Goal: Download file/media

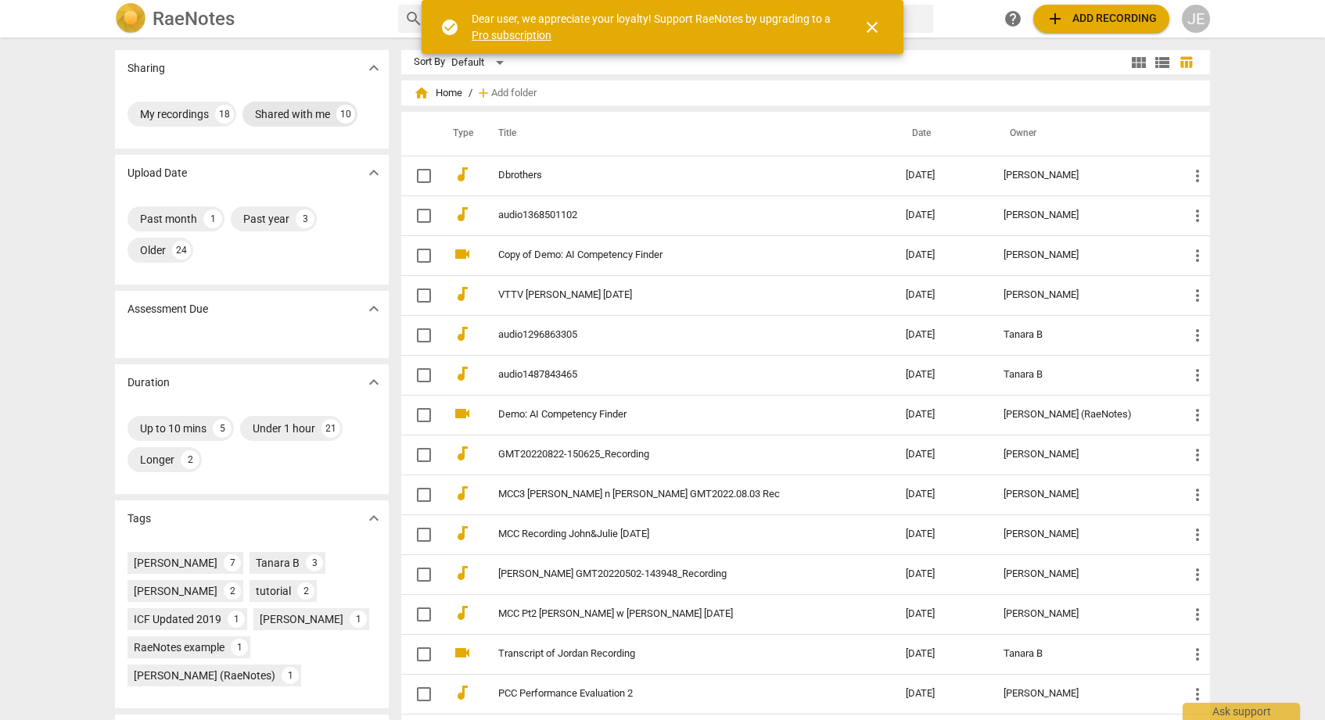
click at [293, 112] on div "Shared with me" at bounding box center [292, 114] width 75 height 16
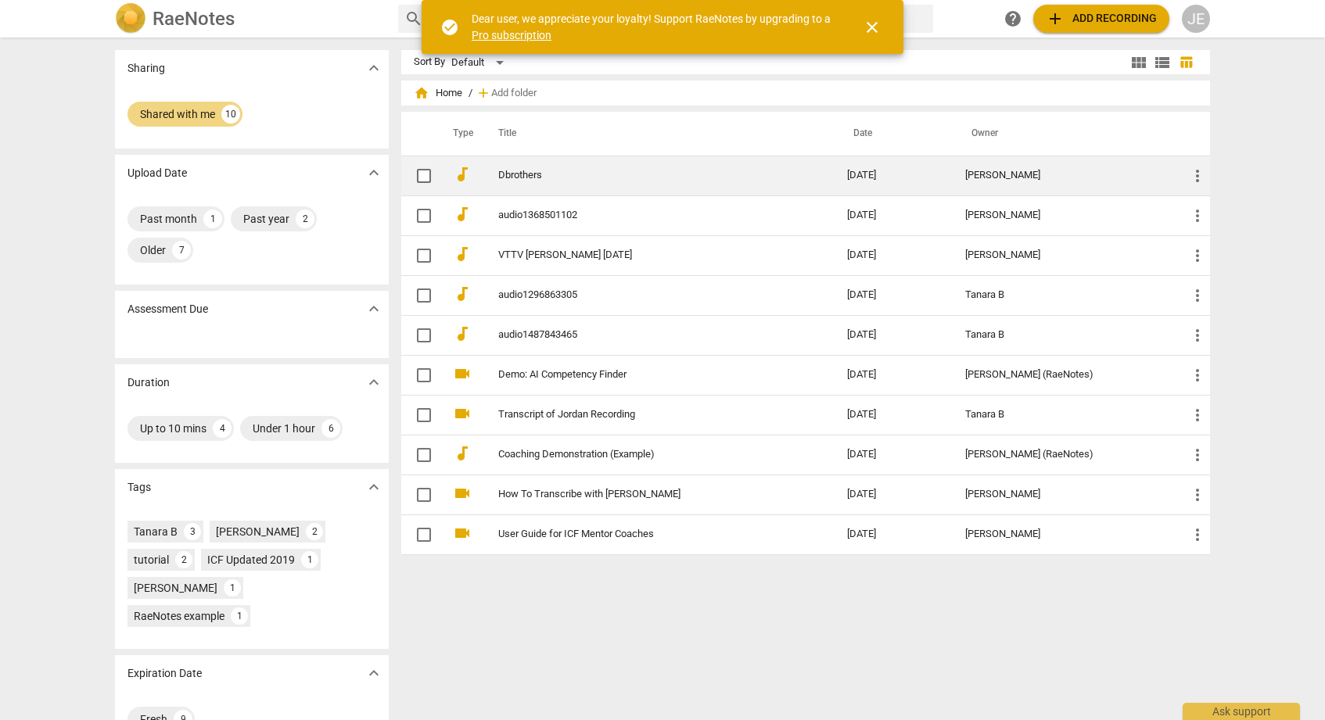
click at [524, 174] on link "Dbrothers" at bounding box center [644, 176] width 293 height 12
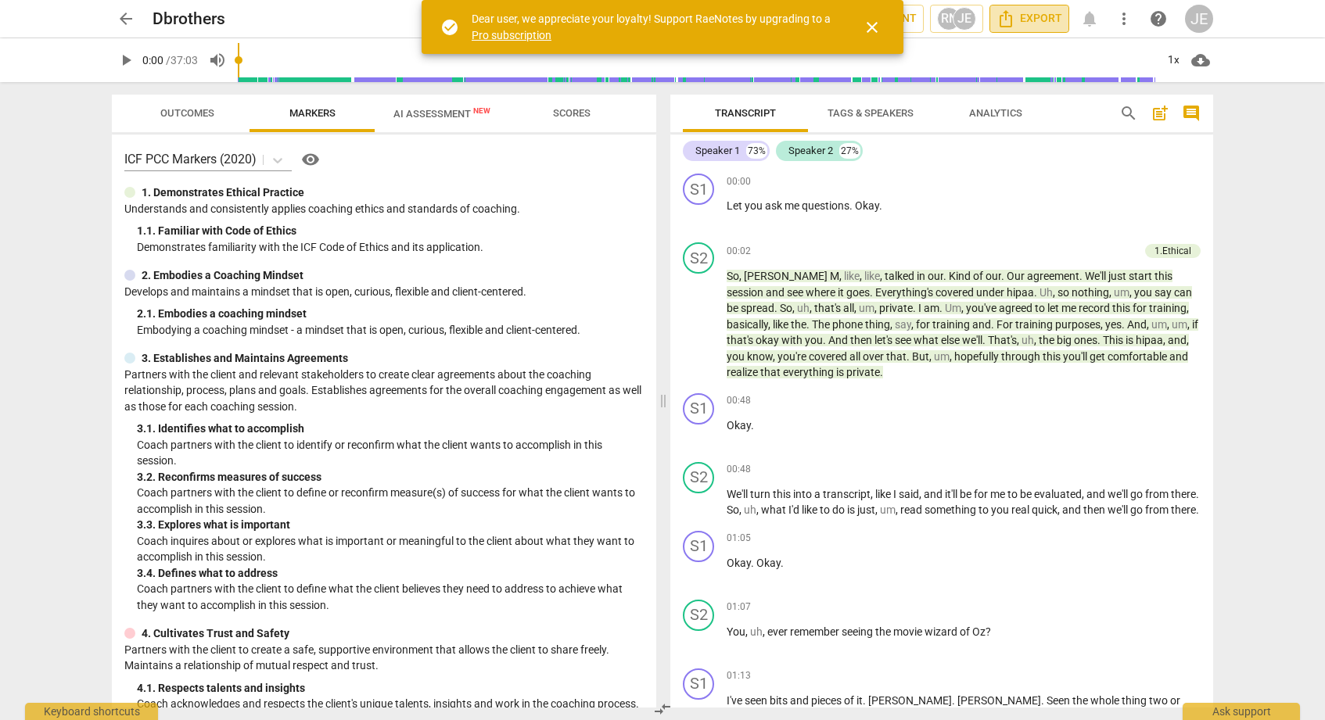
click at [1017, 19] on span "Export" at bounding box center [1029, 18] width 66 height 19
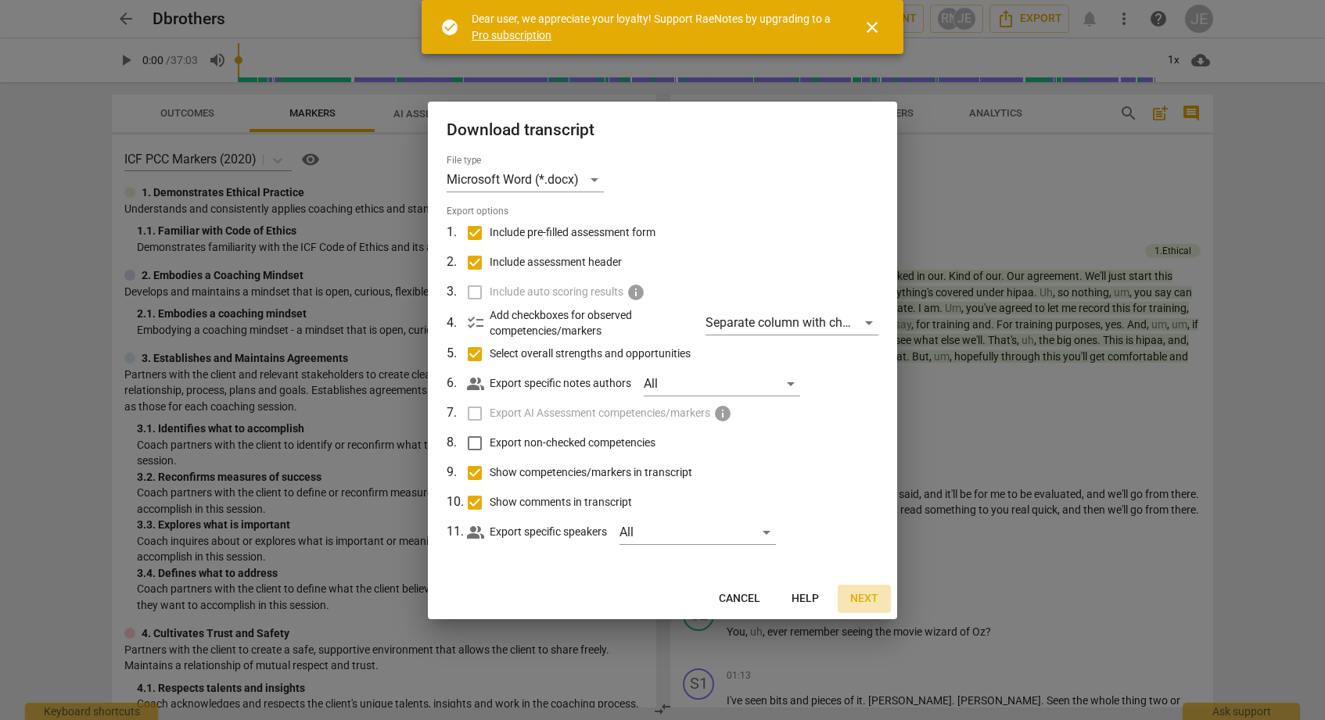
click at [863, 598] on span "Next" at bounding box center [864, 599] width 28 height 16
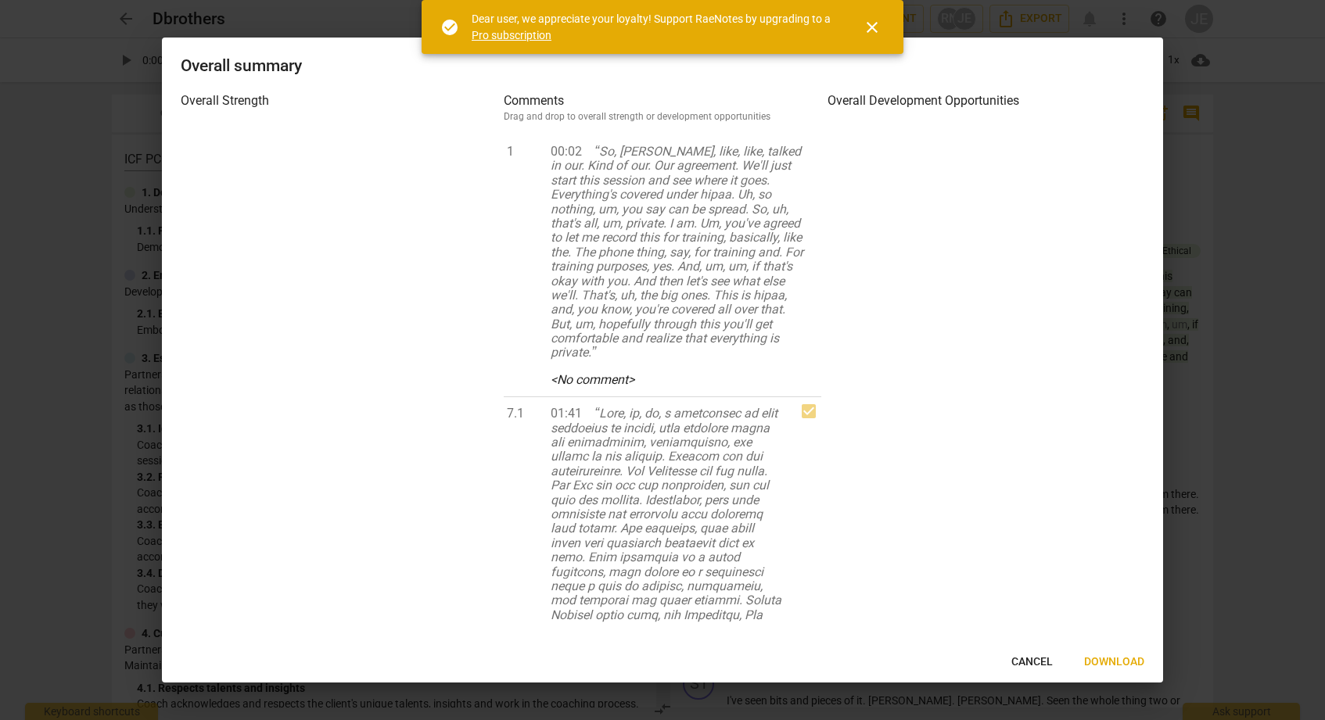
click at [875, 20] on span "close" at bounding box center [872, 27] width 19 height 19
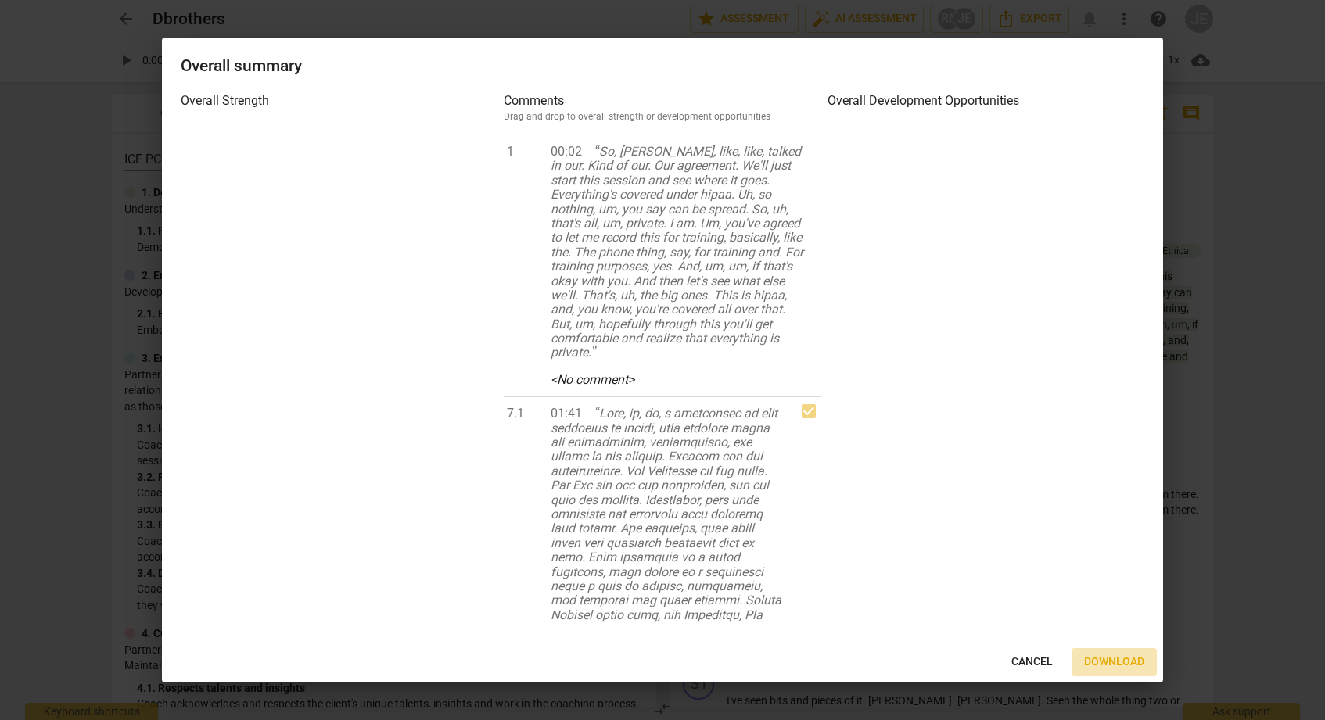
click at [1114, 669] on span "Download" at bounding box center [1114, 663] width 60 height 16
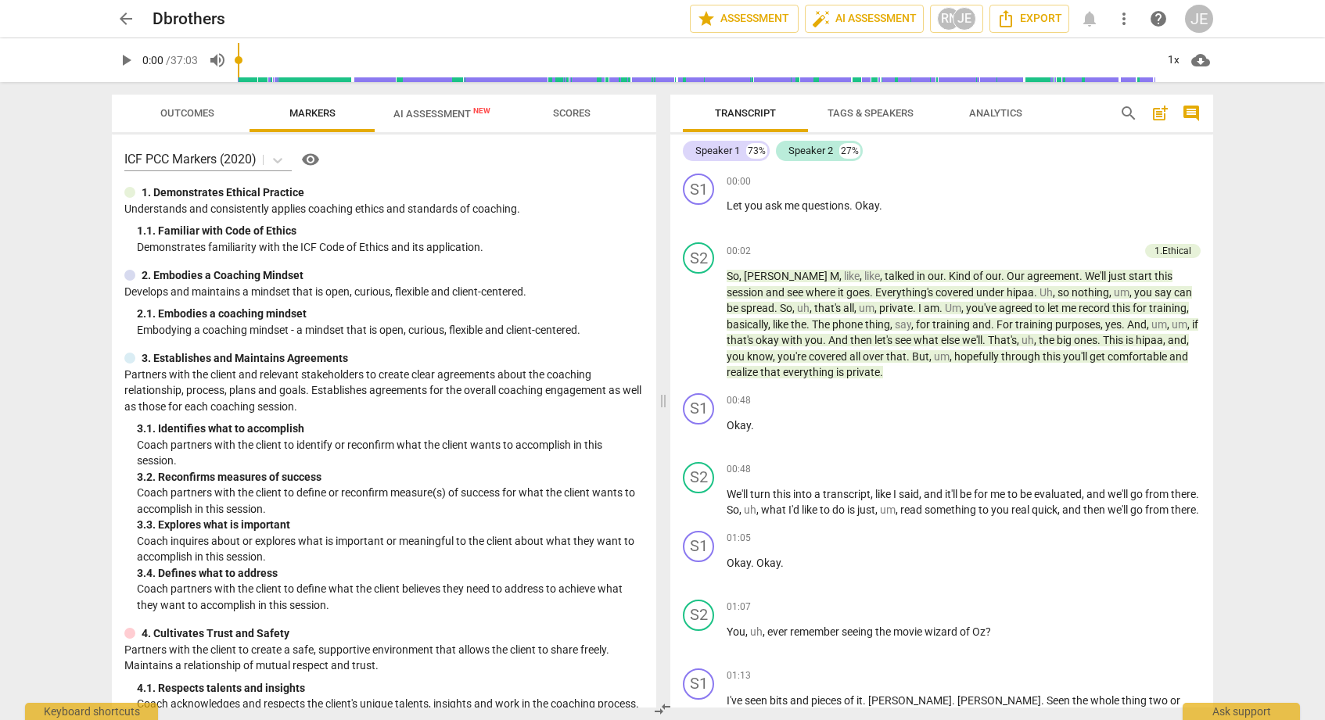
click at [183, 113] on span "Outcomes" at bounding box center [187, 113] width 54 height 12
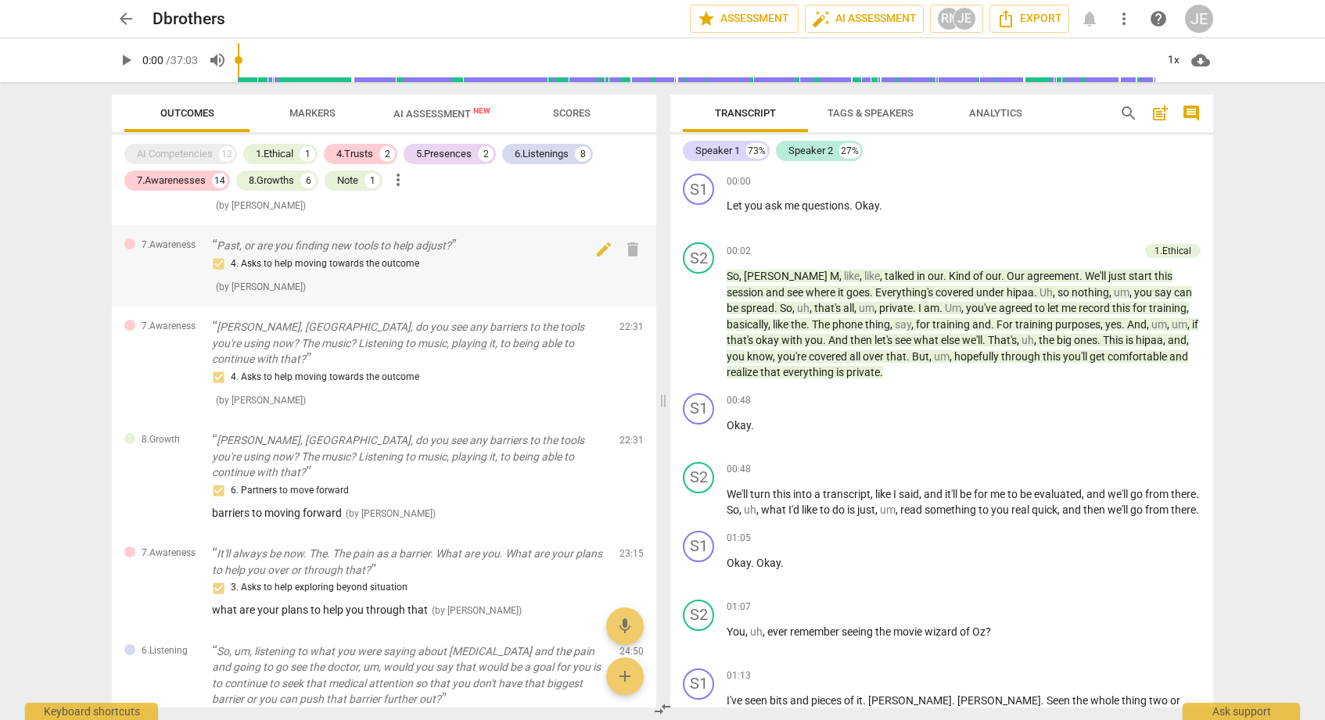
scroll to position [2196, 0]
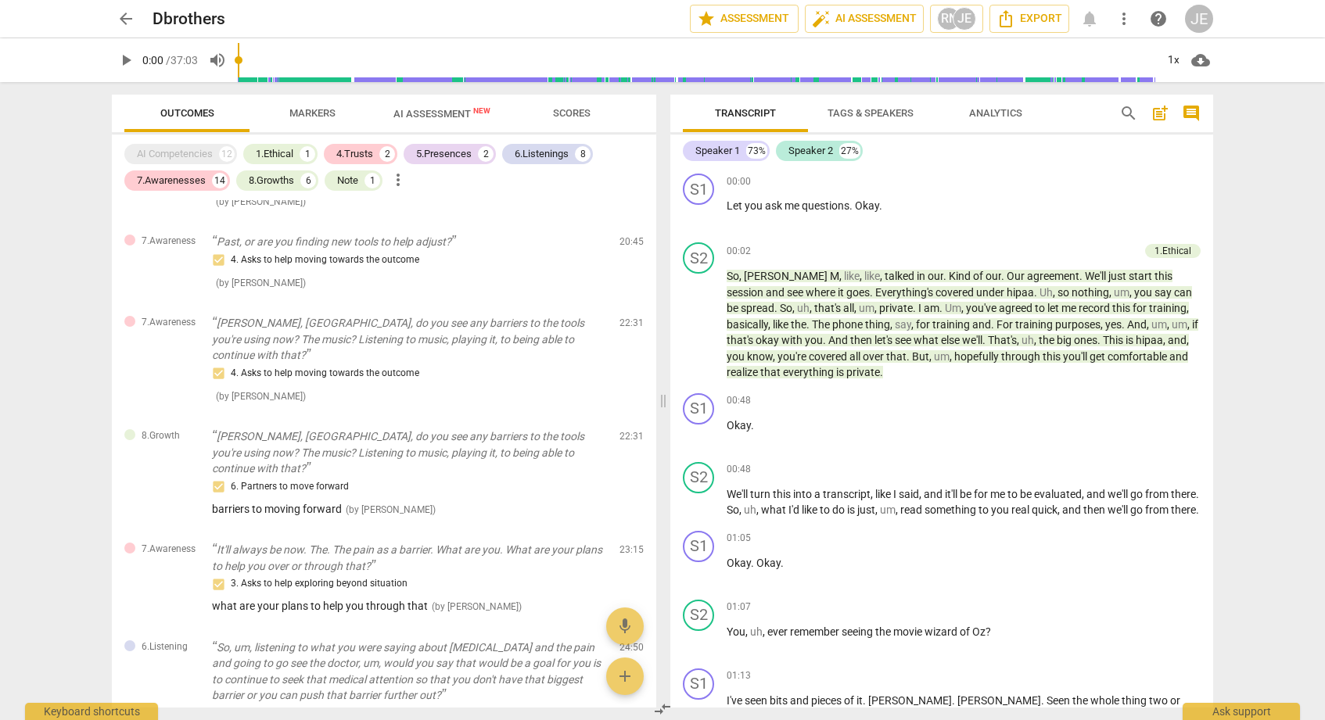
click at [462, 113] on span "AI Assessment New" at bounding box center [441, 114] width 97 height 12
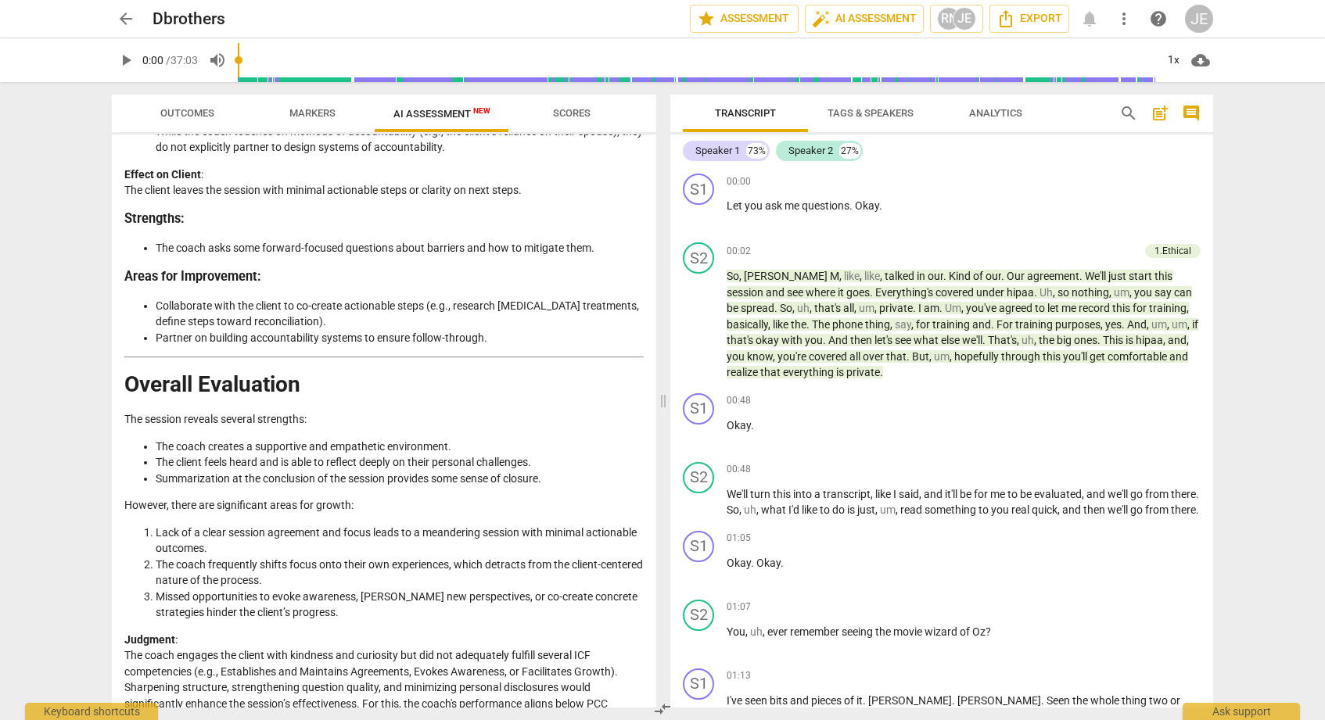
scroll to position [0, 0]
click at [250, 497] on p "However, there are significant areas for growth:" at bounding box center [383, 505] width 519 height 16
click at [256, 557] on li "The coach frequently shifts focus onto their own experiences, which detracts fr…" at bounding box center [400, 573] width 488 height 32
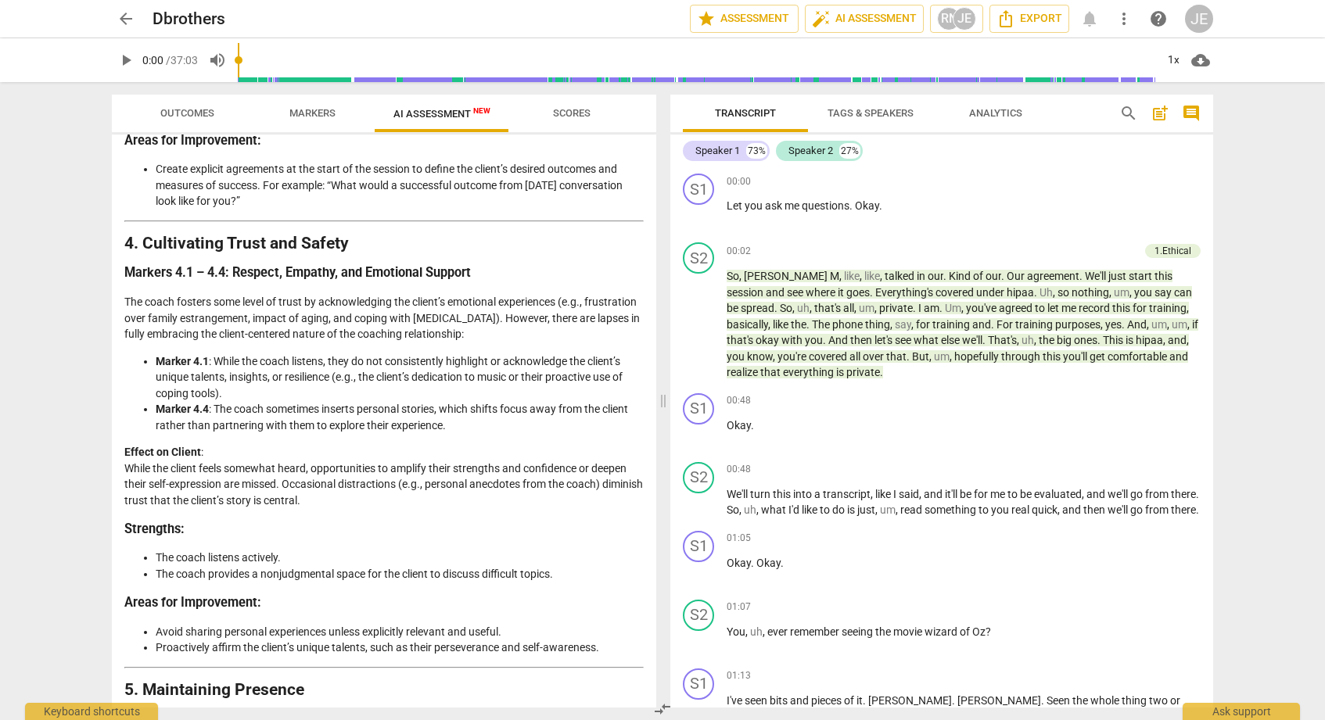
scroll to position [1526, 0]
